Goal: Information Seeking & Learning: Learn about a topic

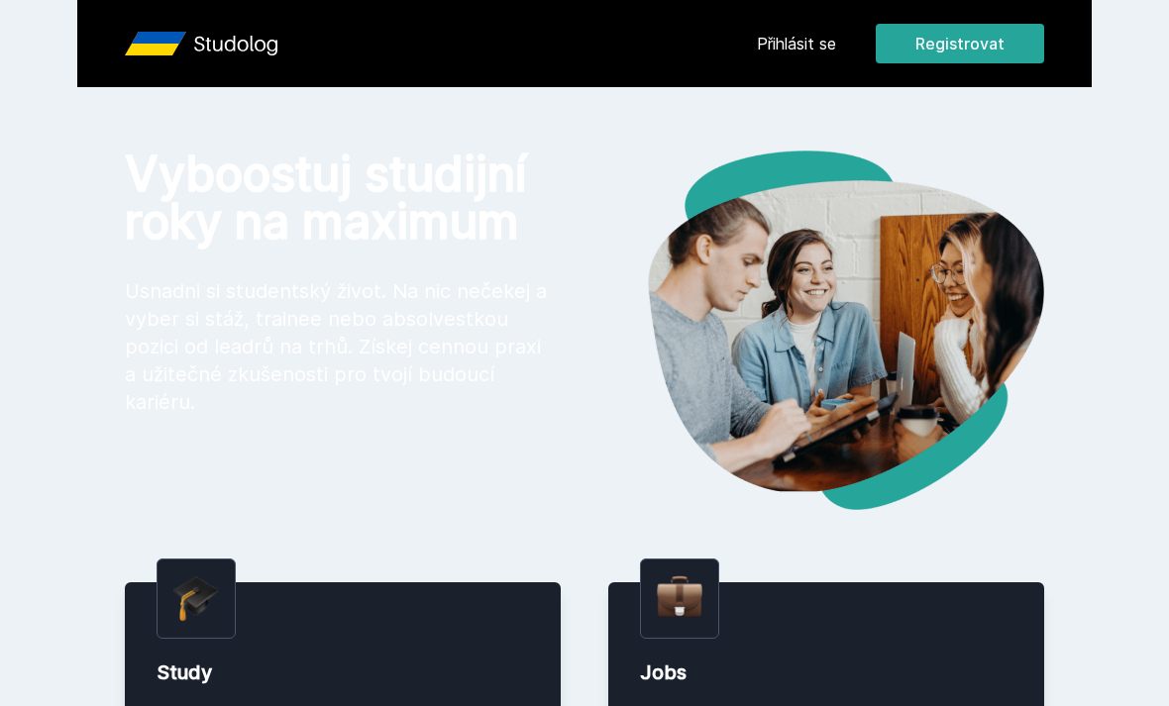
click at [782, 53] on link "Přihlásit se" at bounding box center [796, 44] width 79 height 24
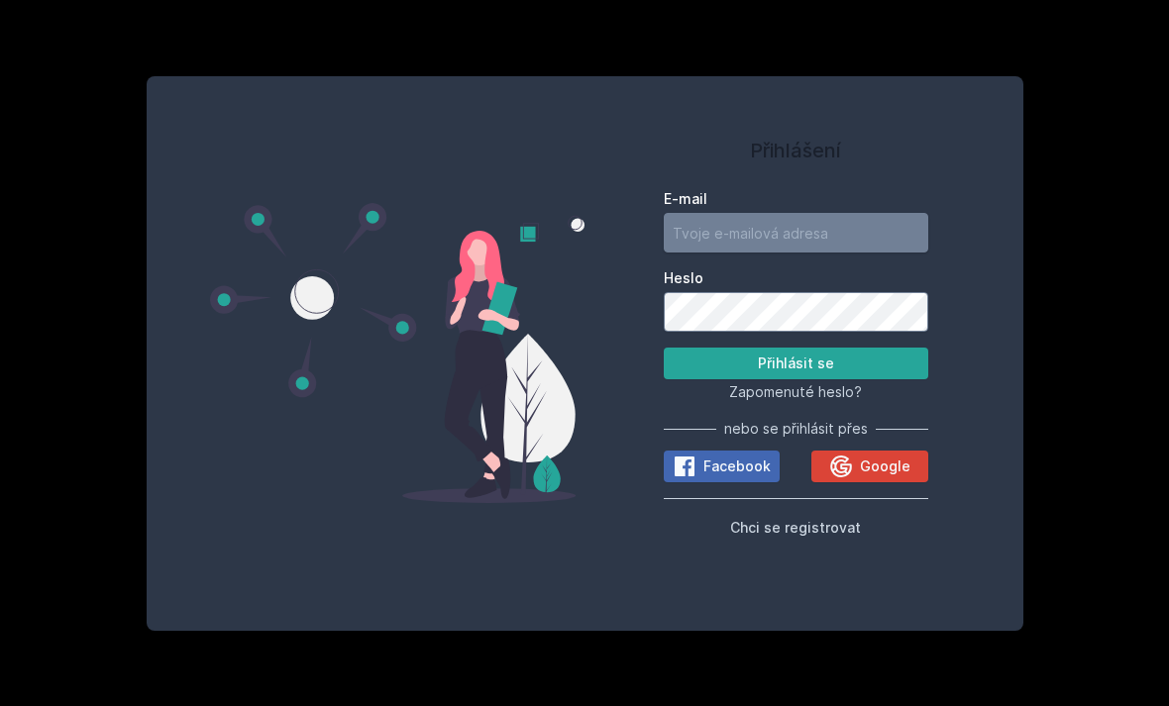
click at [749, 253] on input "E-mail" at bounding box center [796, 233] width 264 height 40
type input "[PERSON_NAME][DOMAIN_NAME][EMAIL_ADDRESS][DOMAIN_NAME]"
click at [886, 379] on button "Přihlásit se" at bounding box center [796, 364] width 264 height 32
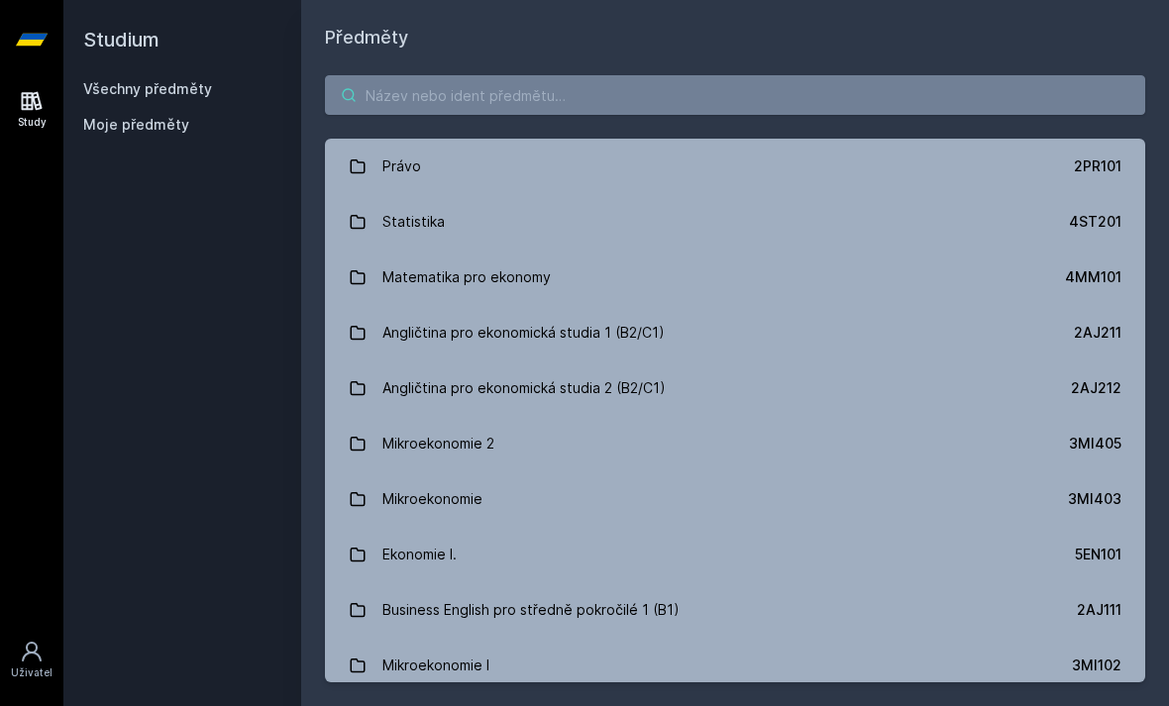
click at [605, 92] on input "search" at bounding box center [735, 95] width 820 height 40
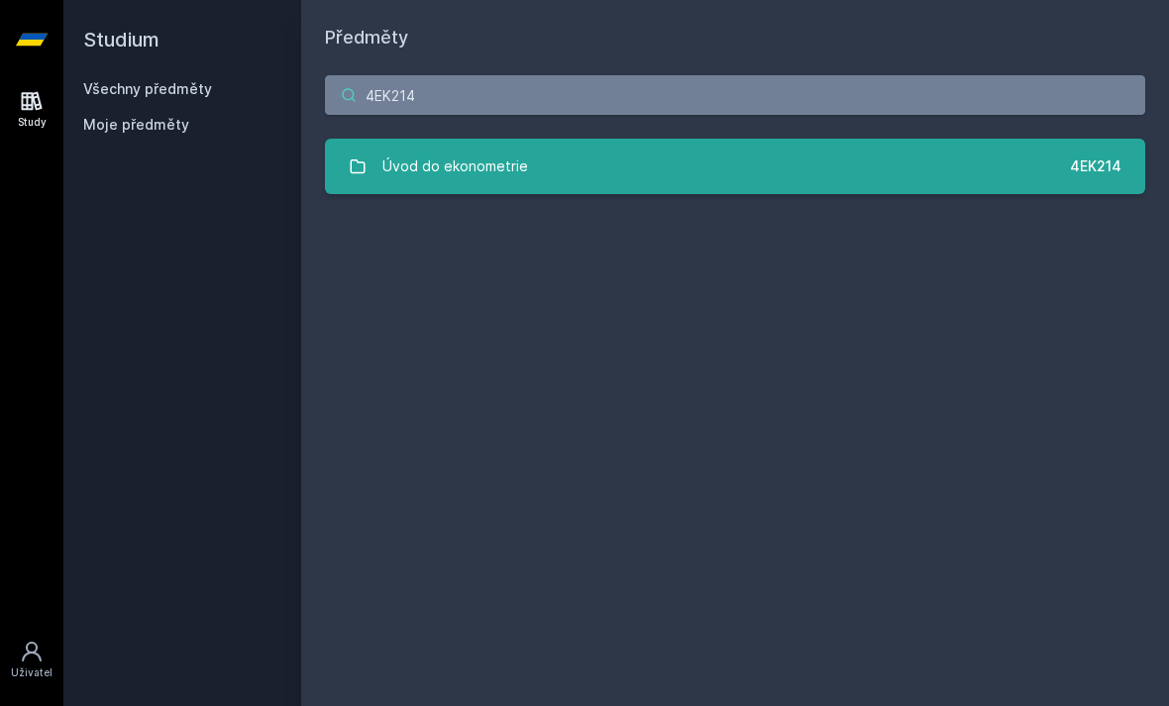
type input "4EK214"
click at [488, 178] on div "Úvod do ekonometrie" at bounding box center [455, 167] width 146 height 40
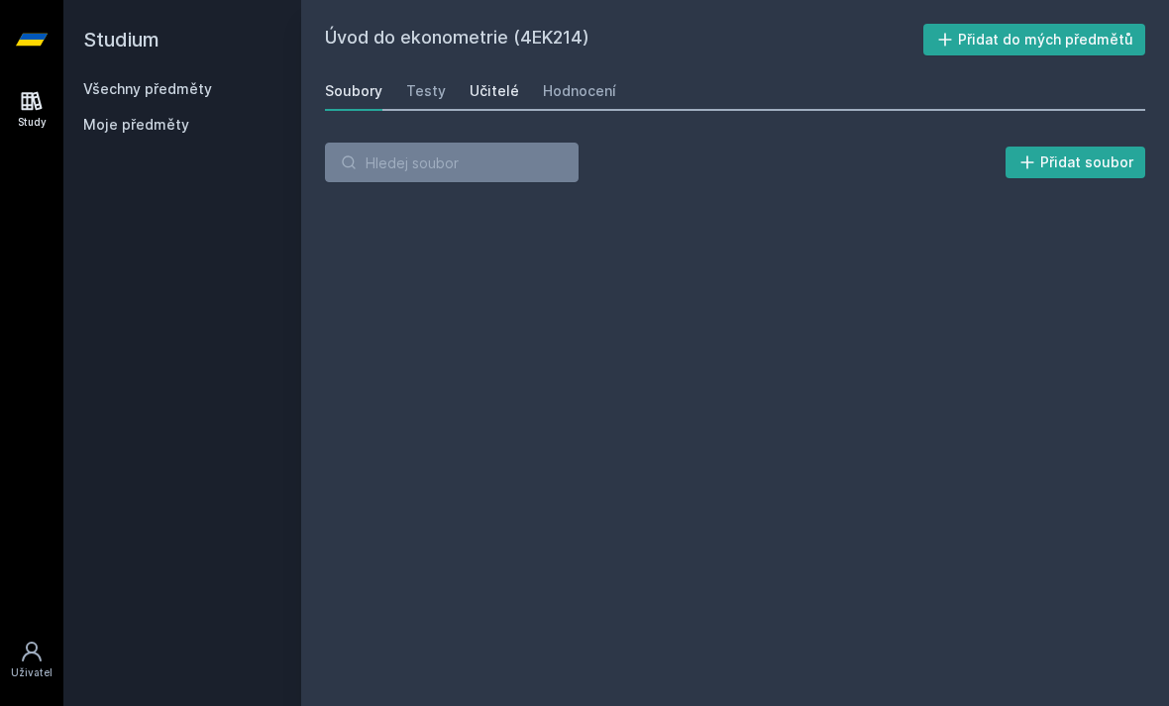
click at [492, 102] on link "Učitelé" at bounding box center [495, 91] width 50 height 40
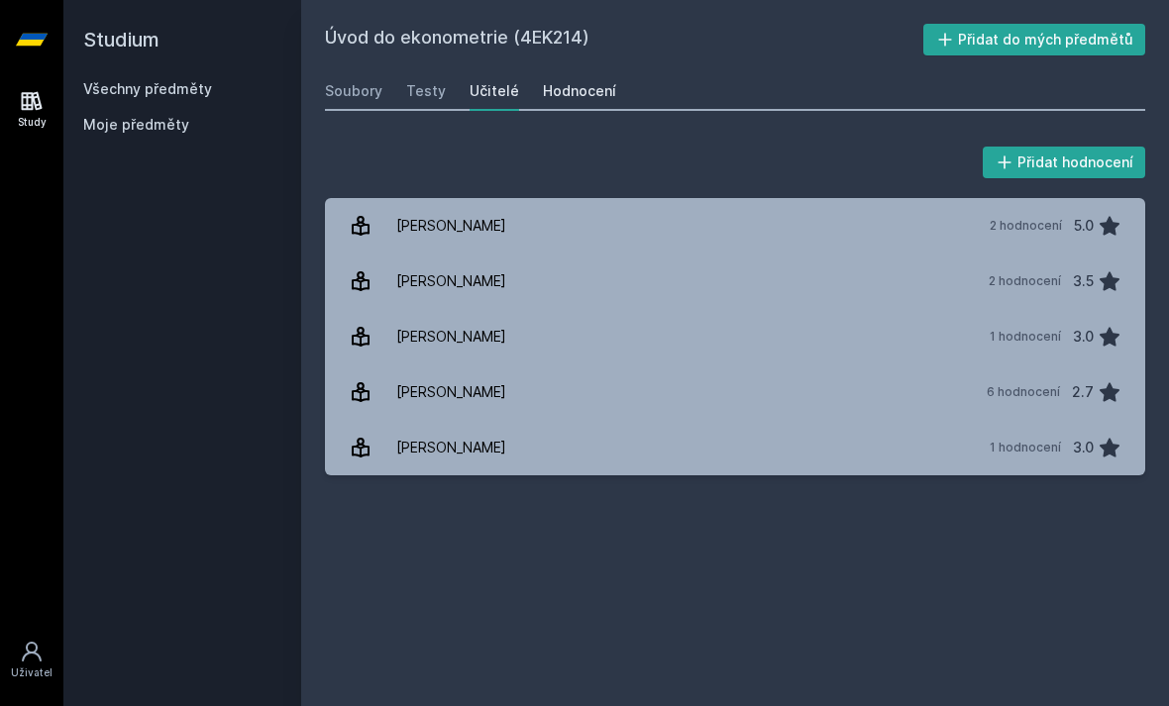
click at [578, 87] on div "Hodnocení" at bounding box center [579, 91] width 73 height 20
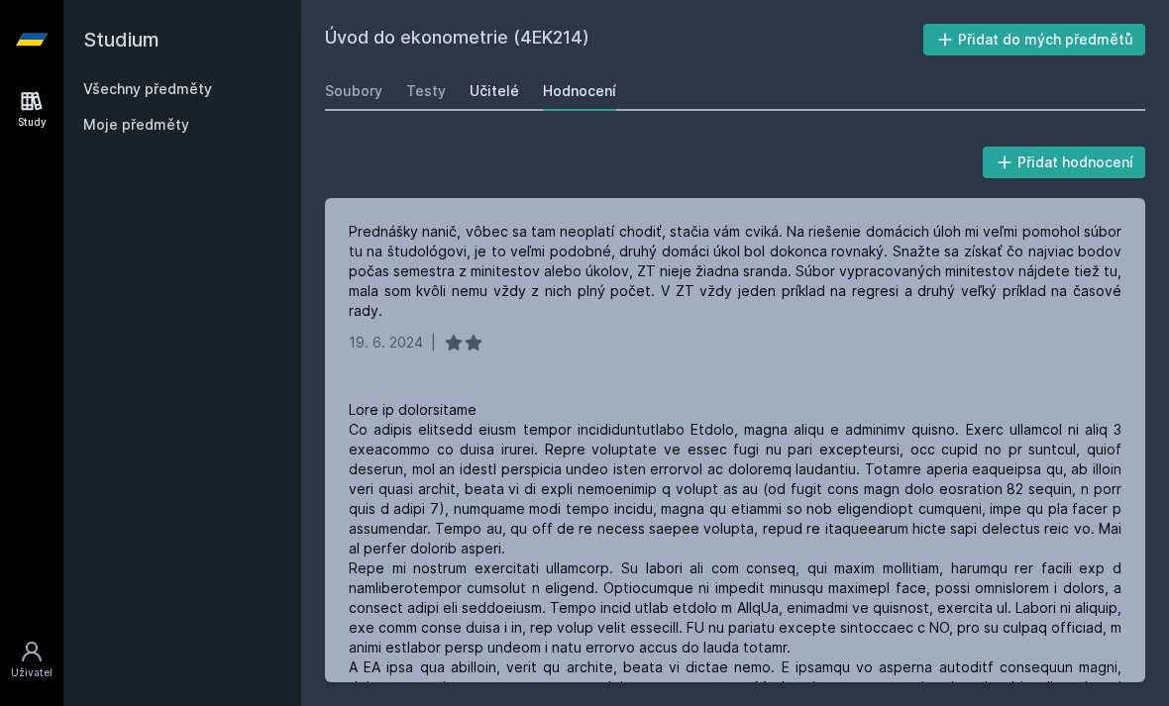
click at [477, 87] on div "Učitelé" at bounding box center [495, 91] width 50 height 20
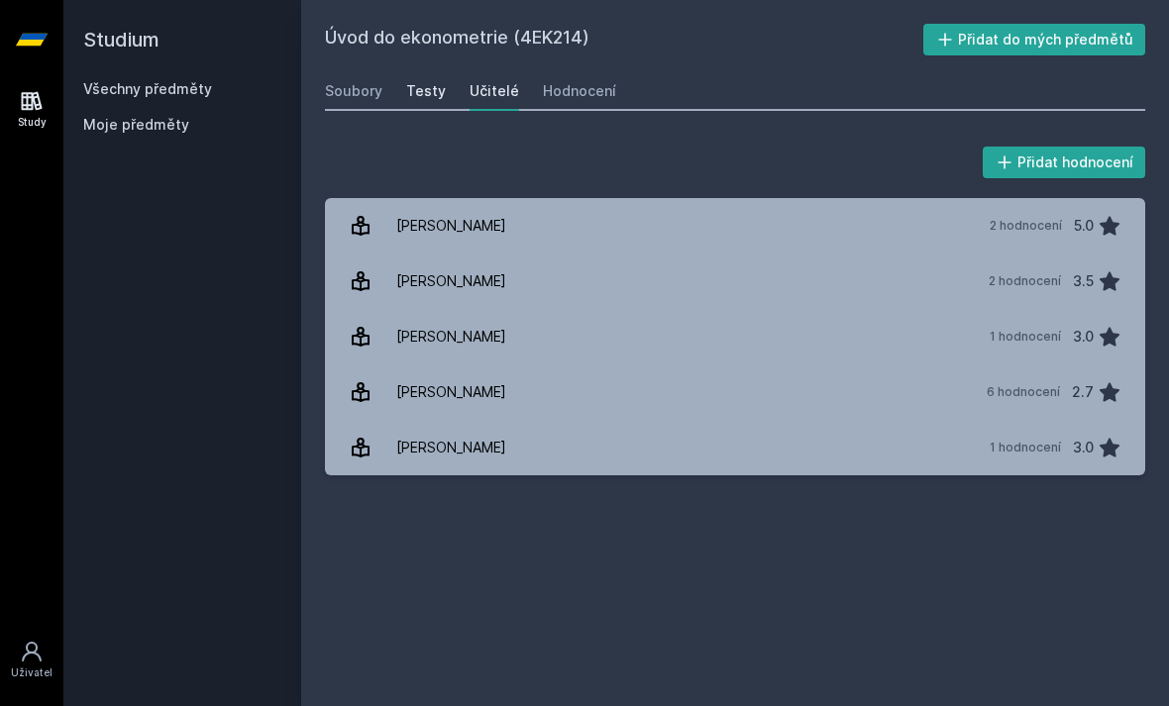
click at [406, 101] on link "Testy" at bounding box center [426, 91] width 40 height 40
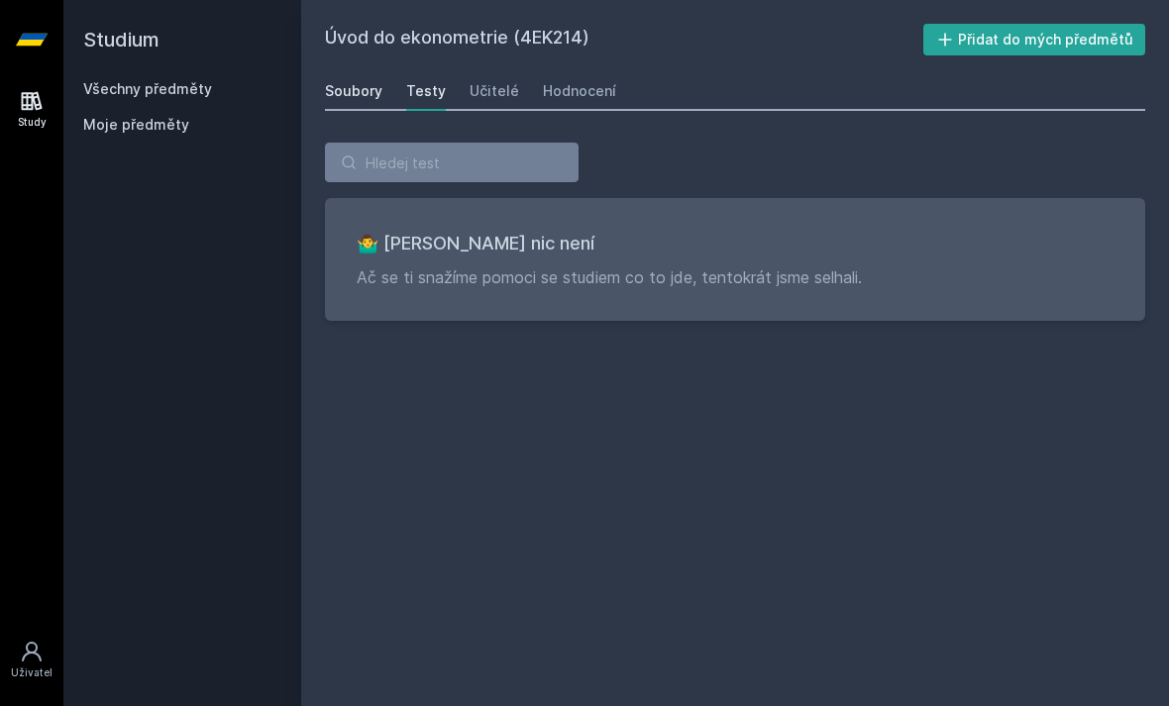
click at [332, 102] on link "Soubory" at bounding box center [353, 91] width 57 height 40
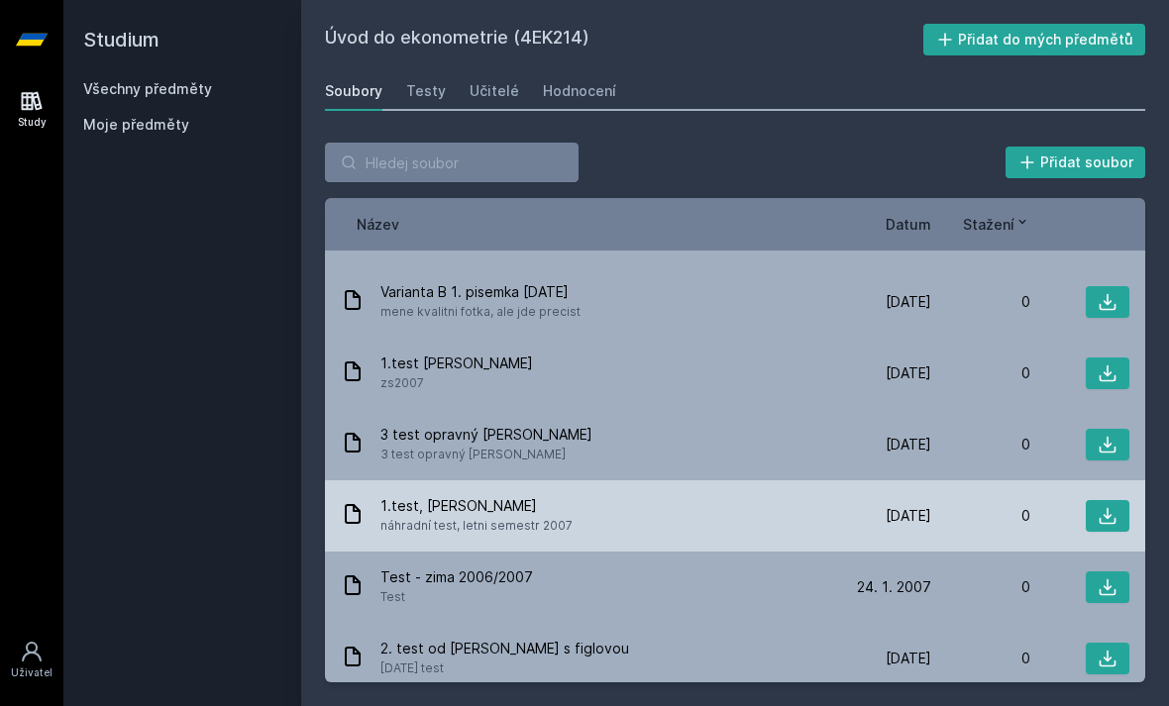
scroll to position [63, 0]
